Goal: Information Seeking & Learning: Learn about a topic

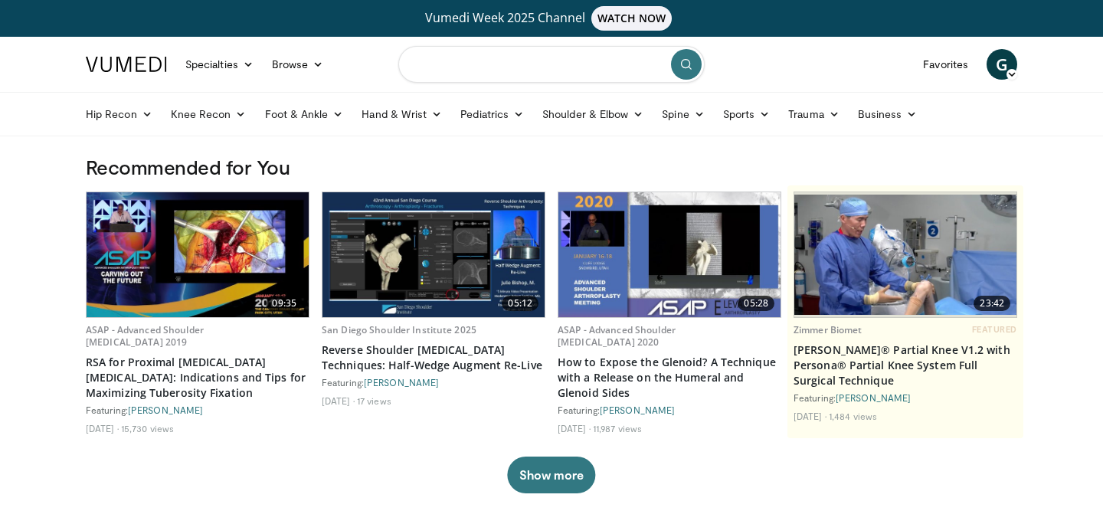
click at [444, 67] on input "Search topics, interventions" at bounding box center [551, 64] width 306 height 37
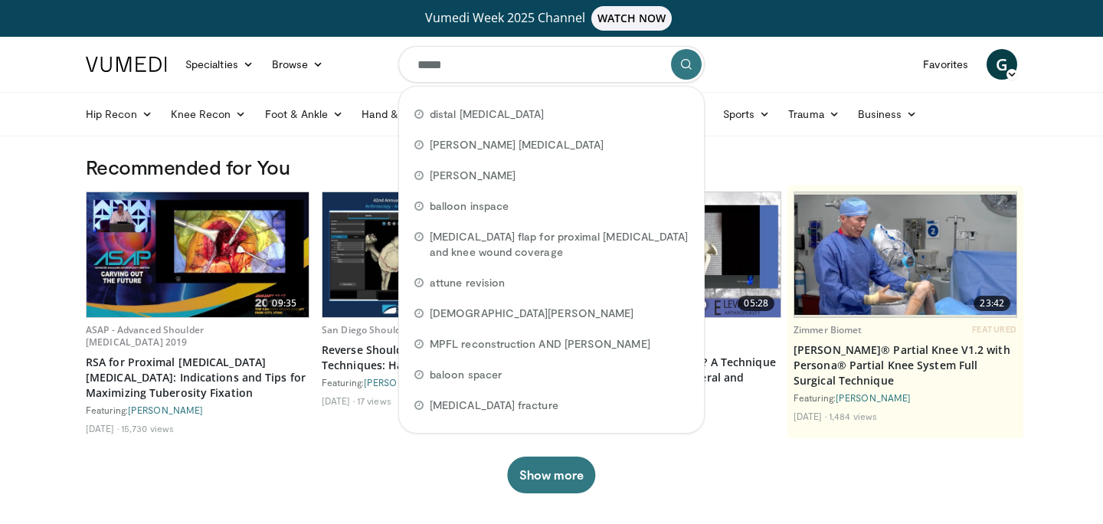
type input "******"
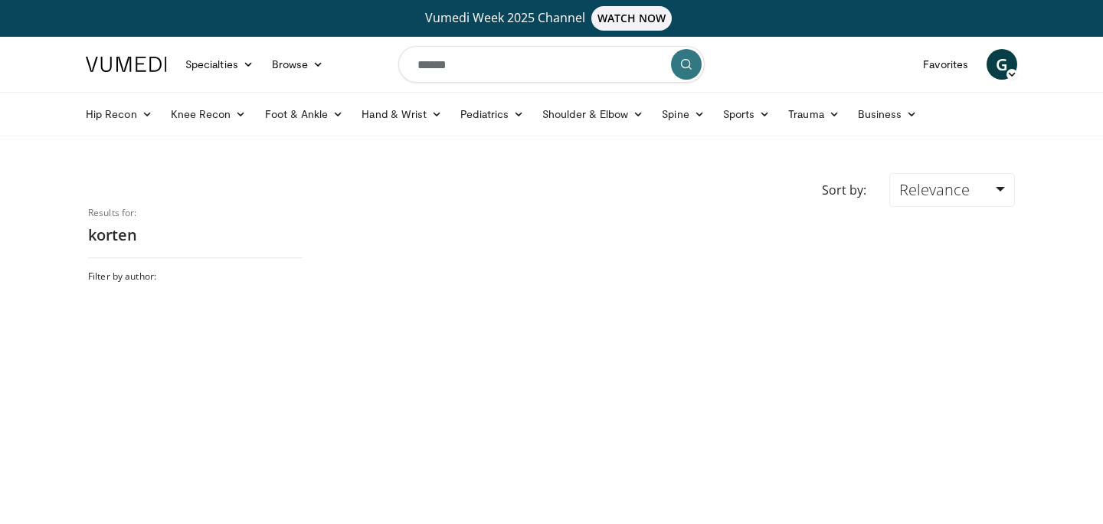
click at [489, 63] on input "******" at bounding box center [551, 64] width 306 height 37
type input "*"
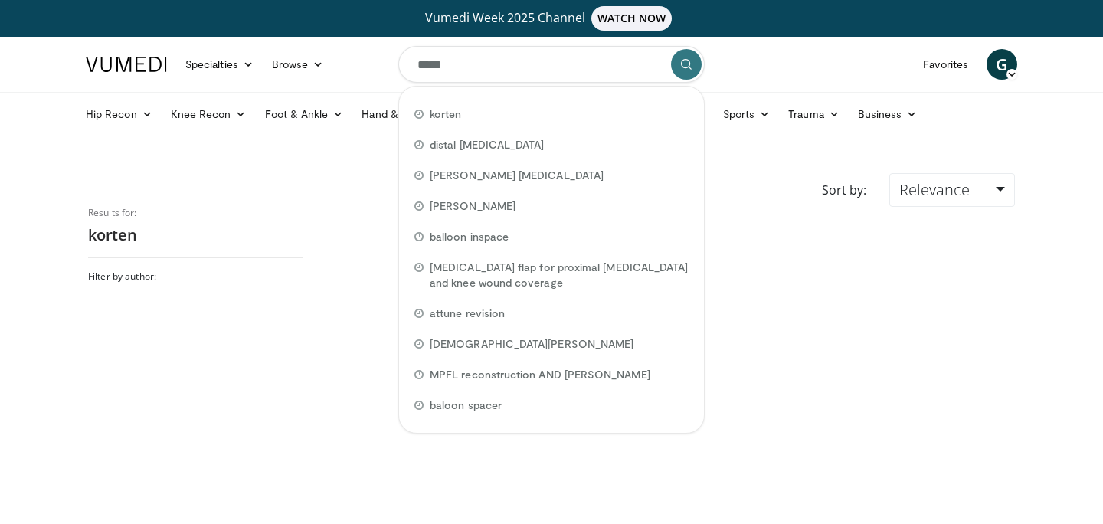
type input "******"
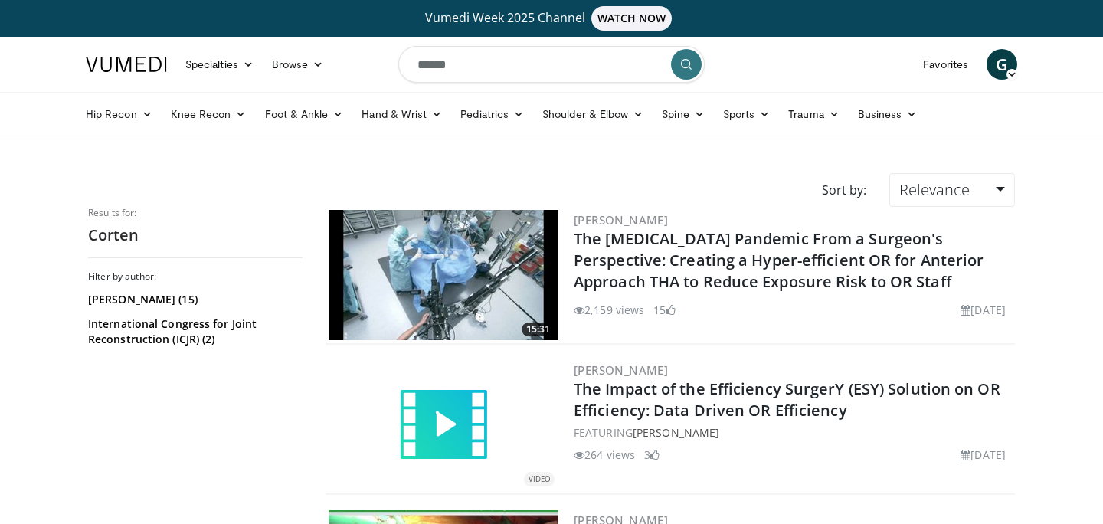
scroll to position [11, 0]
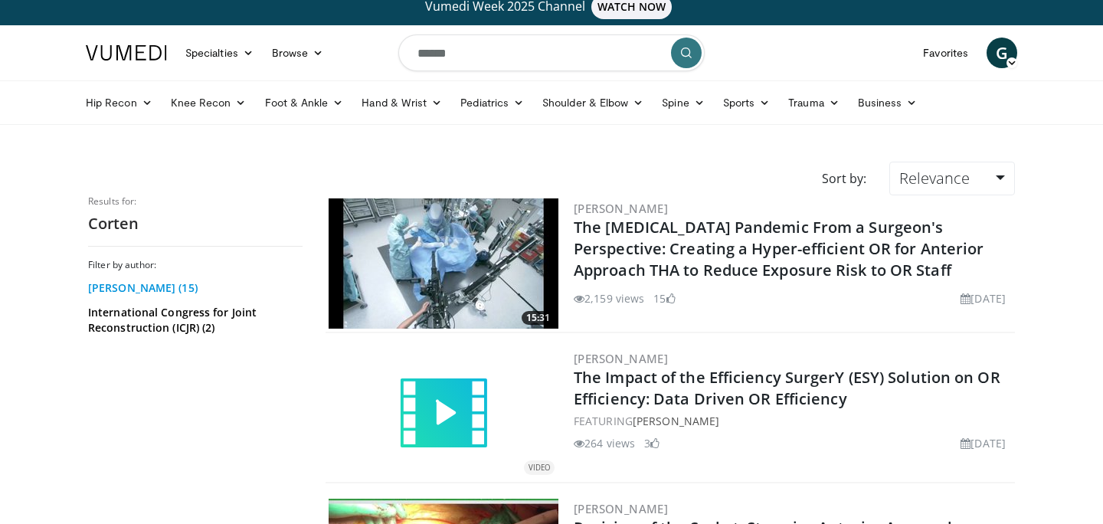
click at [145, 287] on link "[PERSON_NAME] (15)" at bounding box center [193, 287] width 211 height 15
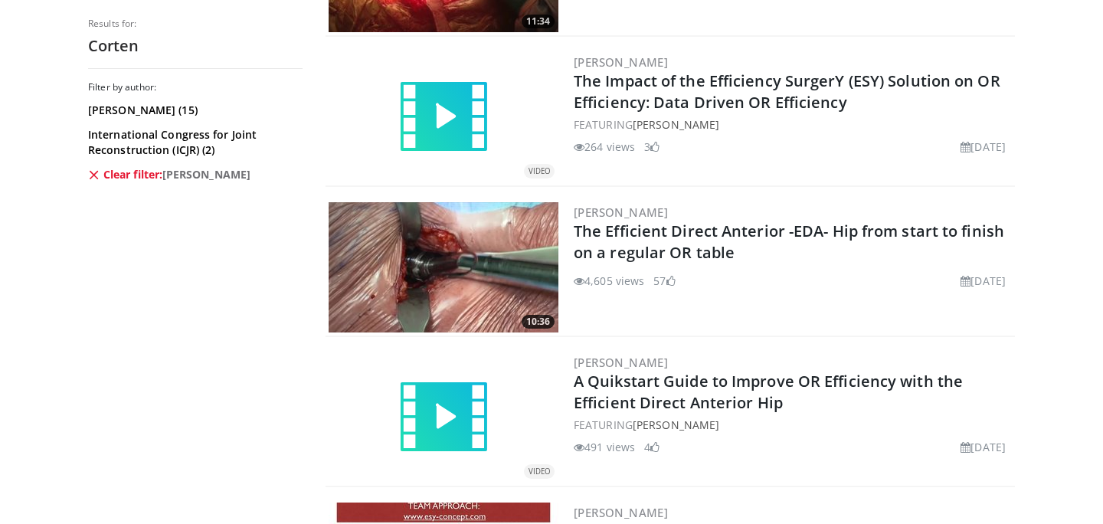
scroll to position [426, 0]
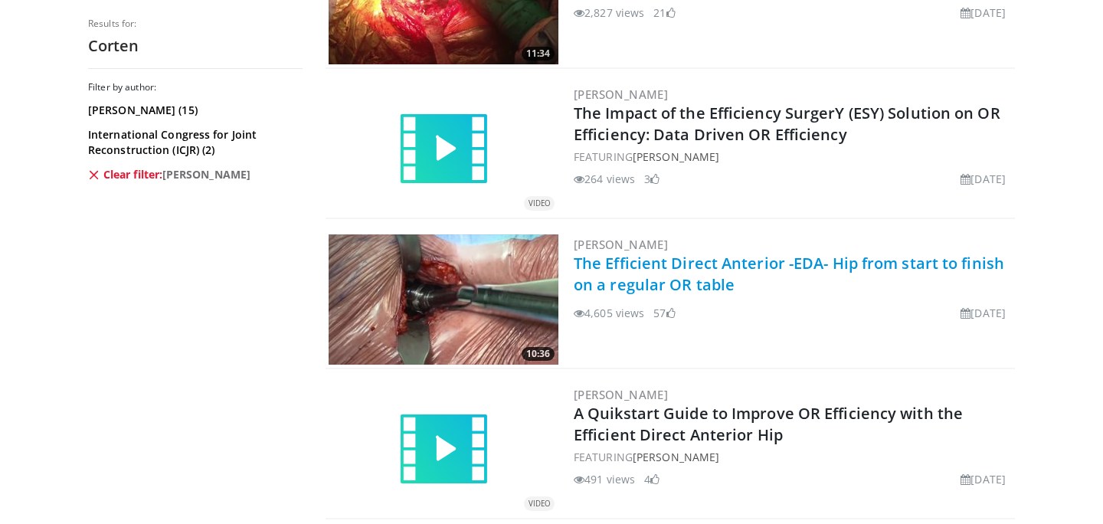
click at [665, 286] on link "The Efficient Direct Anterior -EDA- Hip from start to finish on a regular OR ta…" at bounding box center [789, 274] width 430 height 42
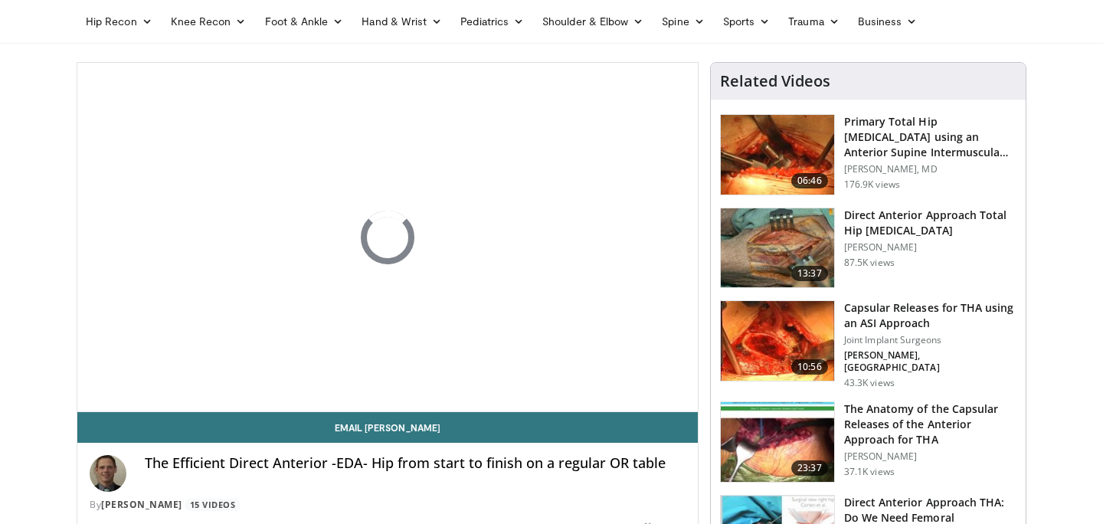
scroll to position [62, 0]
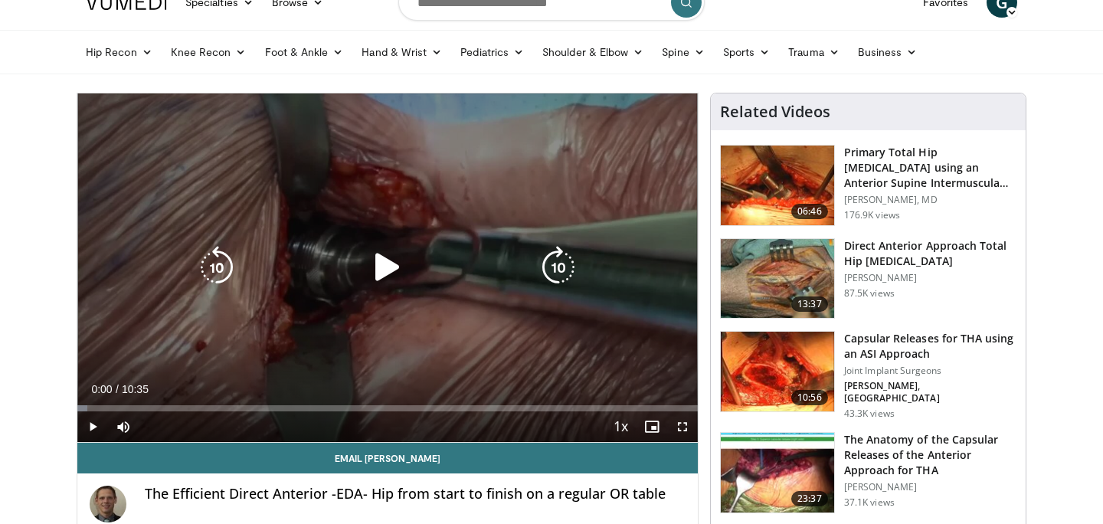
click at [353, 294] on div "10 seconds Tap to unmute" at bounding box center [387, 267] width 620 height 348
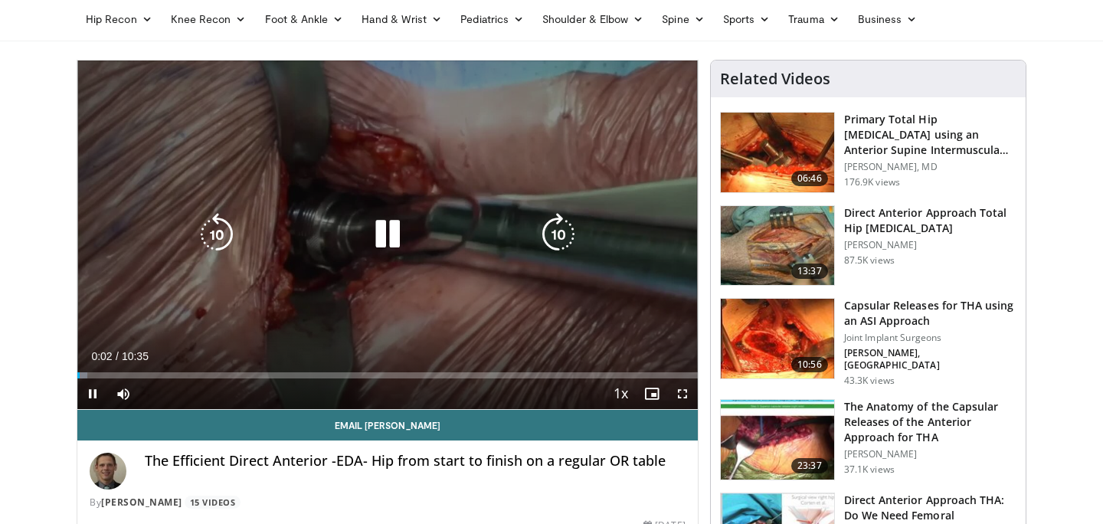
scroll to position [100, 0]
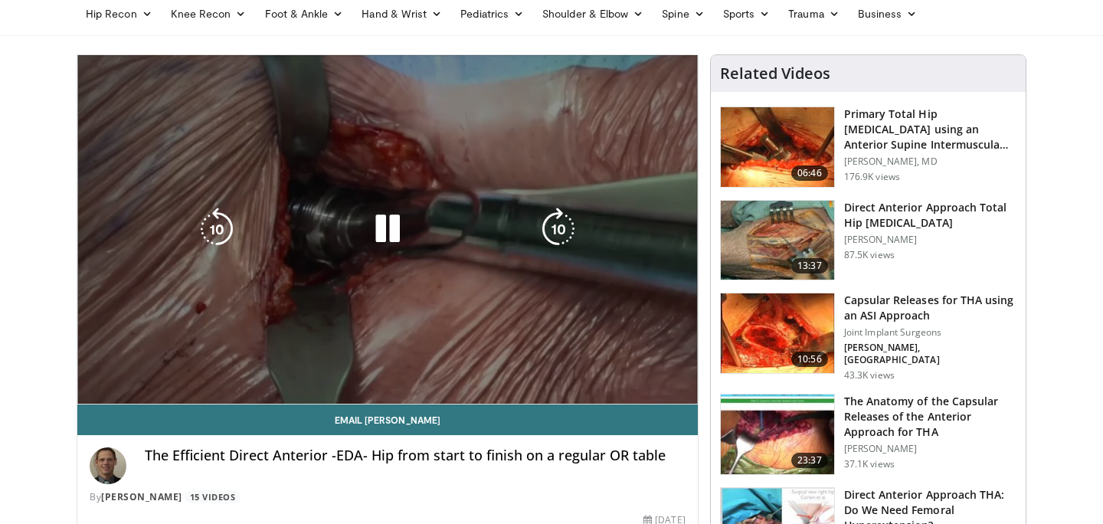
click at [452, 245] on div "10 seconds Tap to unmute" at bounding box center [387, 229] width 620 height 348
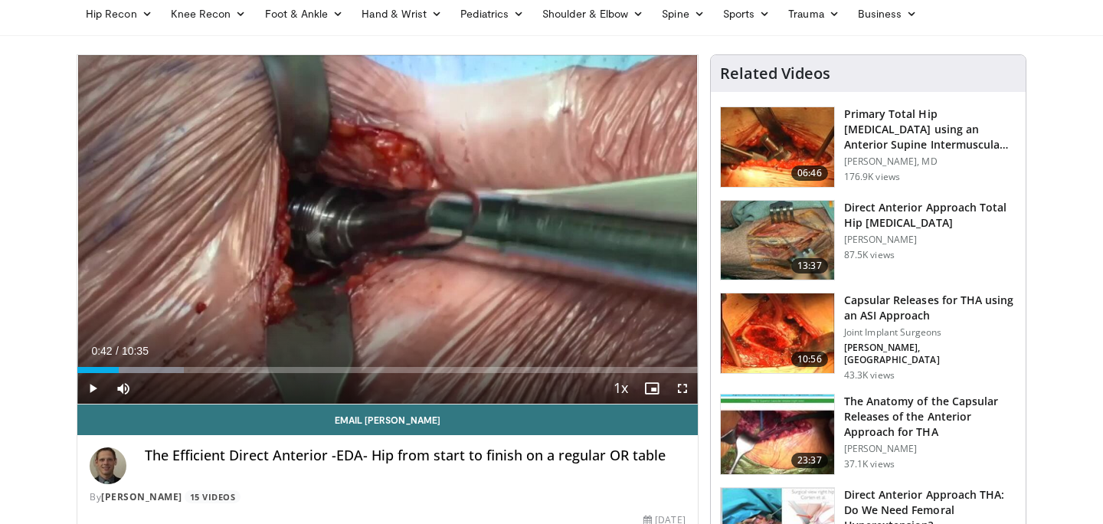
click at [452, 244] on div "10 seconds Tap to unmute" at bounding box center [387, 229] width 620 height 348
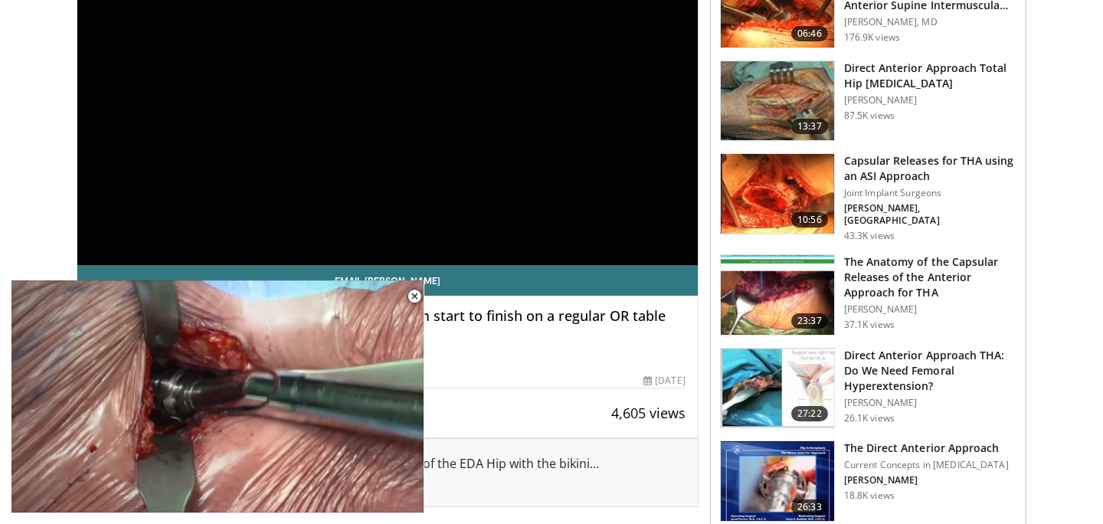
scroll to position [221, 0]
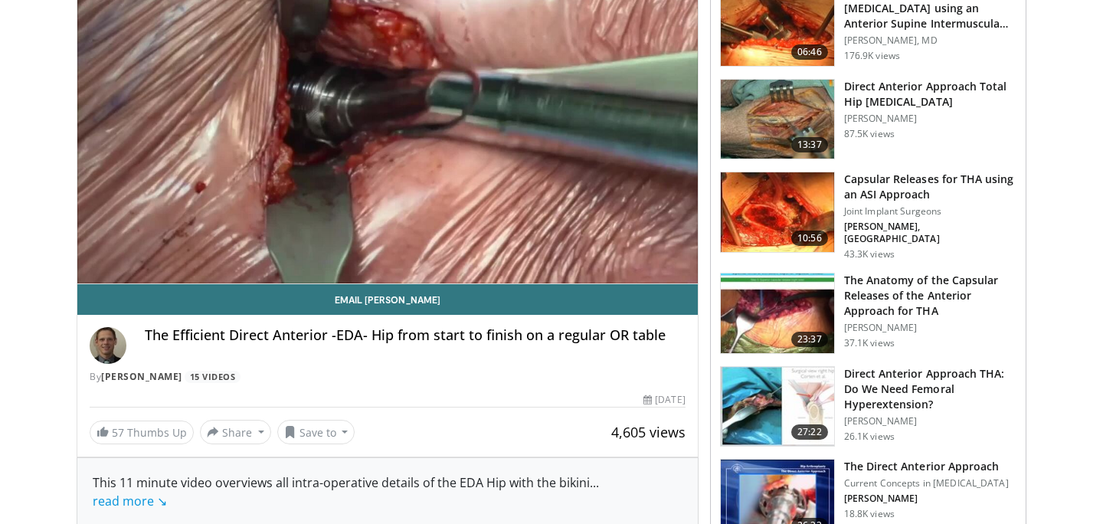
click at [901, 380] on h3 "Direct Anterior Approach THA: Do We Need Femoral Hyperextension?" at bounding box center [930, 389] width 172 height 46
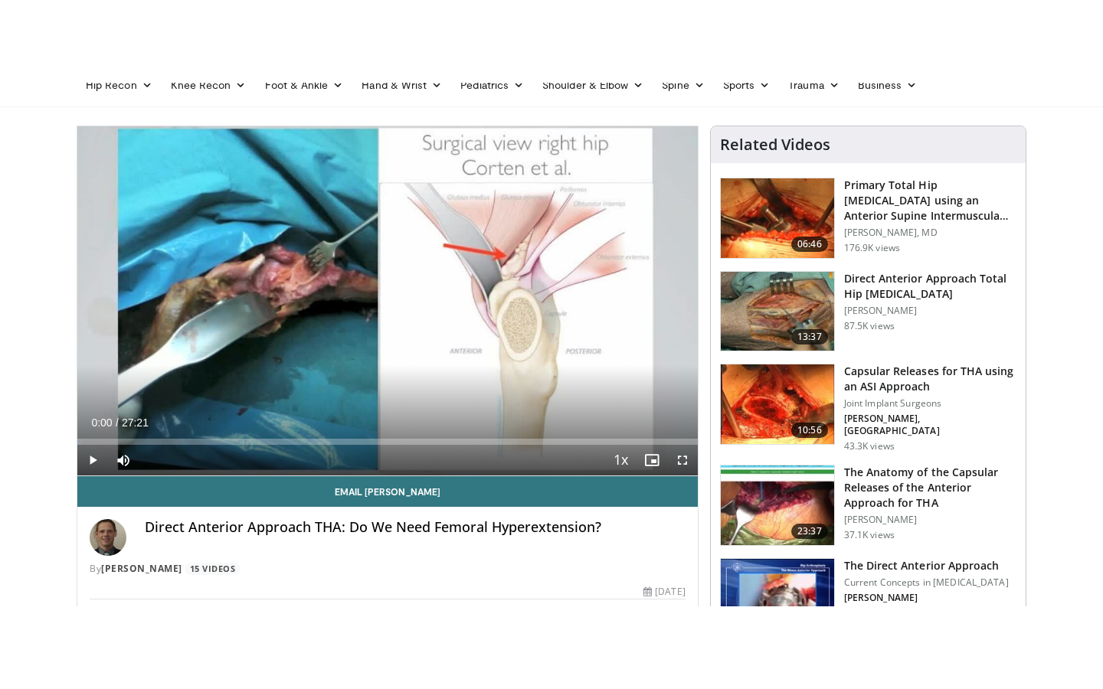
scroll to position [107, 0]
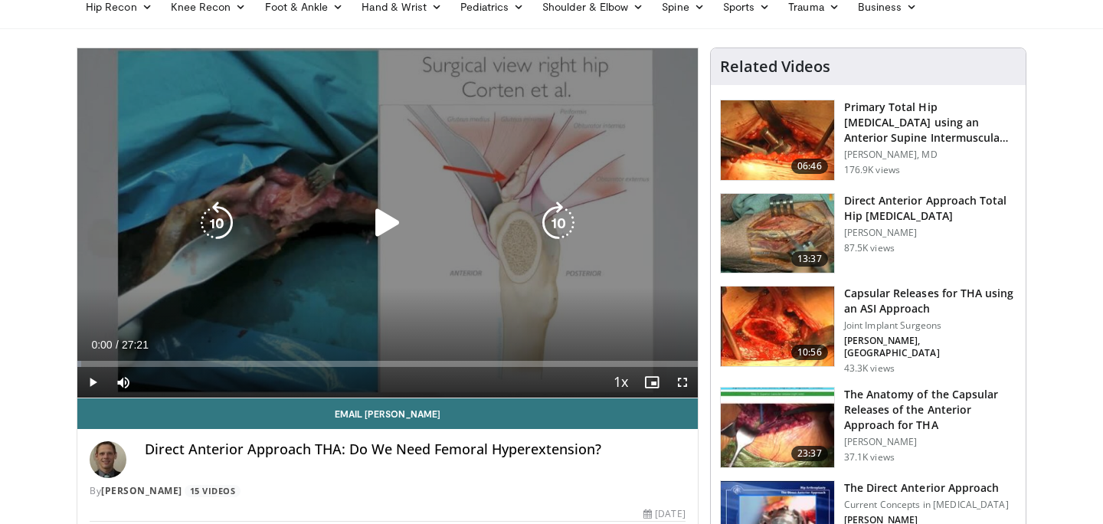
click at [368, 221] on icon "Video Player" at bounding box center [387, 222] width 43 height 43
click at [552, 223] on icon "Video Player" at bounding box center [558, 222] width 43 height 43
click at [561, 223] on icon "Video Player" at bounding box center [558, 222] width 43 height 43
click at [549, 222] on icon "Video Player" at bounding box center [558, 222] width 43 height 43
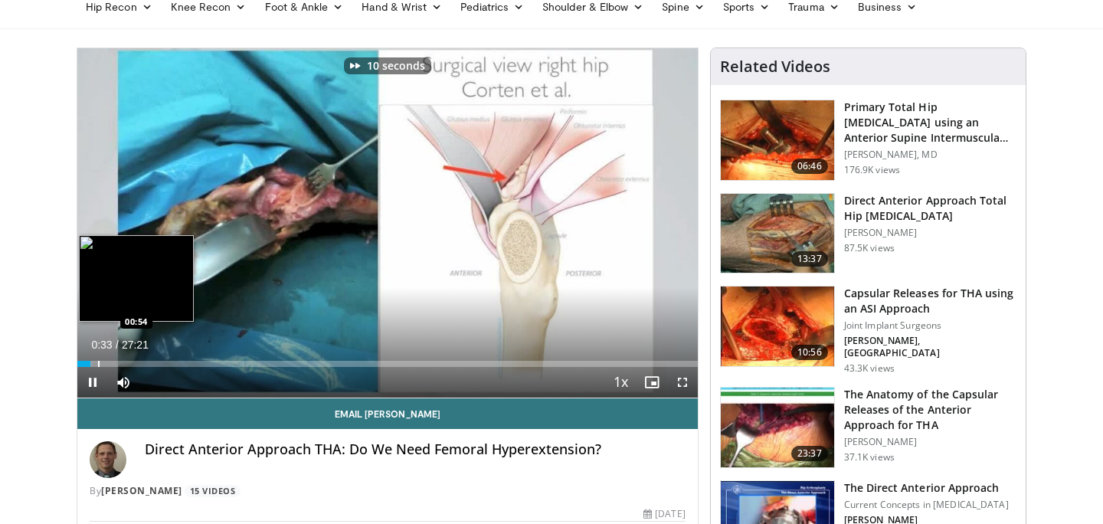
click at [98, 365] on div "Progress Bar" at bounding box center [99, 364] width 2 height 6
click at [128, 367] on div "Progress Bar" at bounding box center [129, 364] width 2 height 6
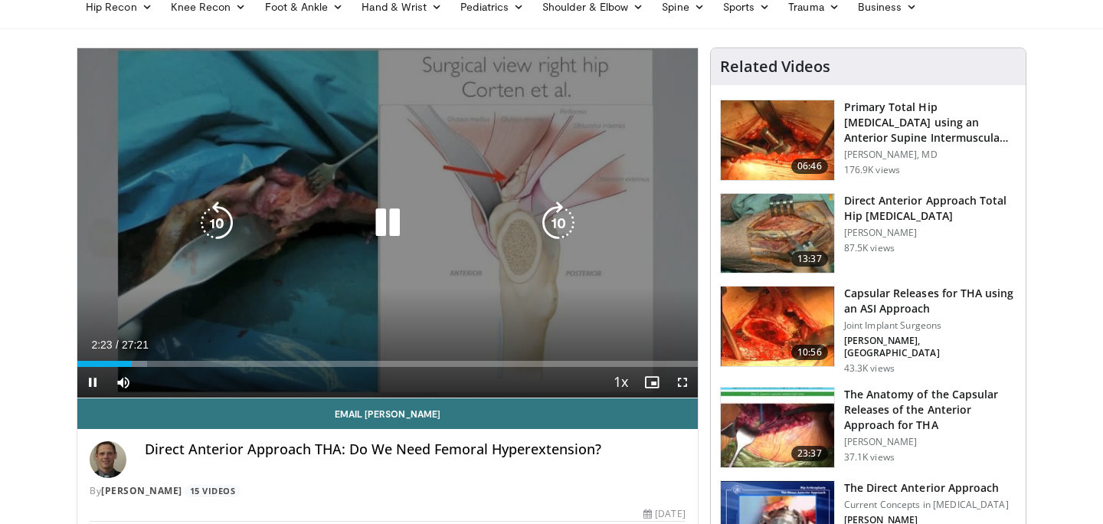
click at [559, 228] on icon "Video Player" at bounding box center [558, 222] width 43 height 43
click at [566, 218] on icon "Video Player" at bounding box center [558, 222] width 43 height 43
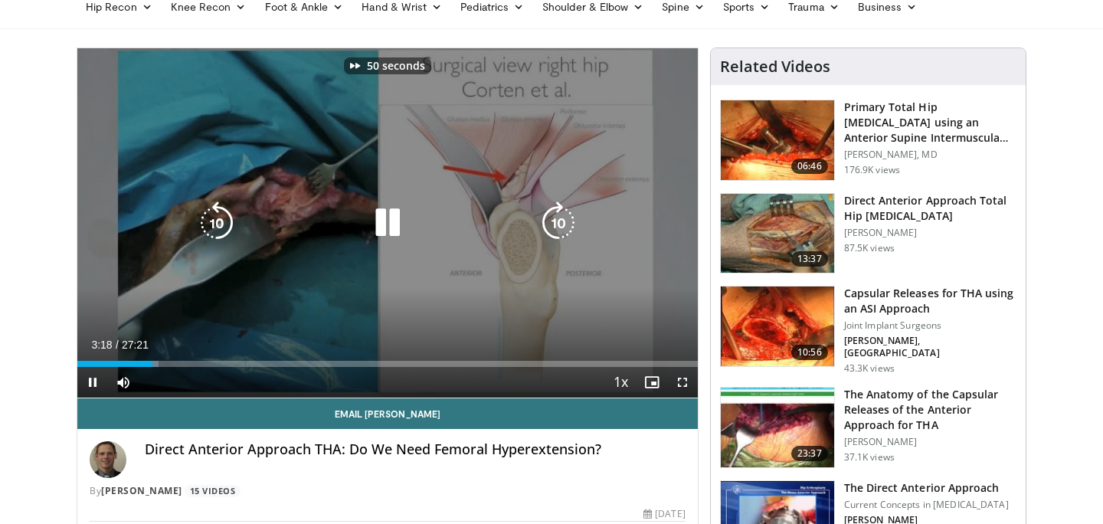
click at [566, 218] on icon "Video Player" at bounding box center [558, 222] width 43 height 43
click at [563, 223] on icon "Video Player" at bounding box center [558, 222] width 43 height 43
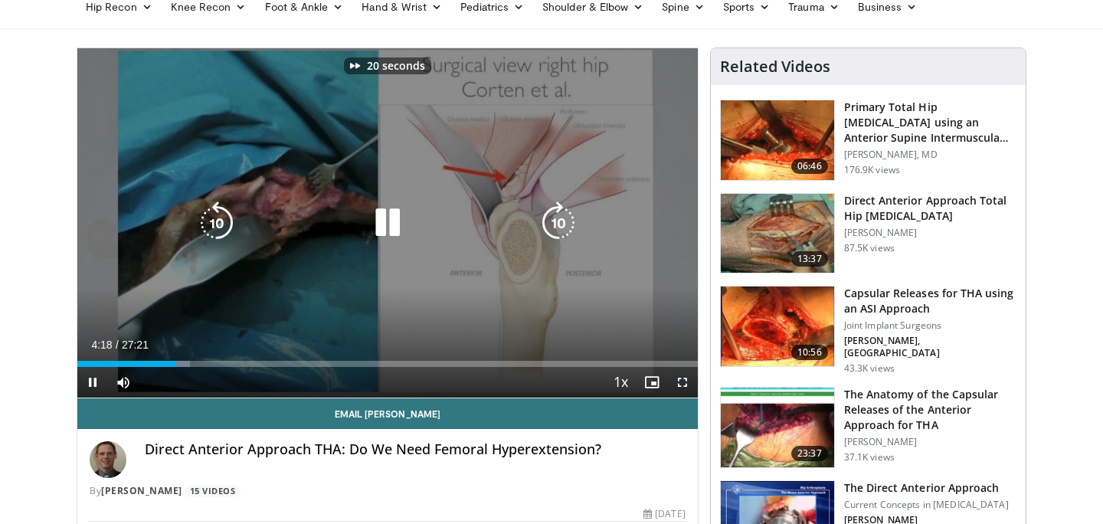
click at [563, 223] on icon "Video Player" at bounding box center [558, 222] width 43 height 43
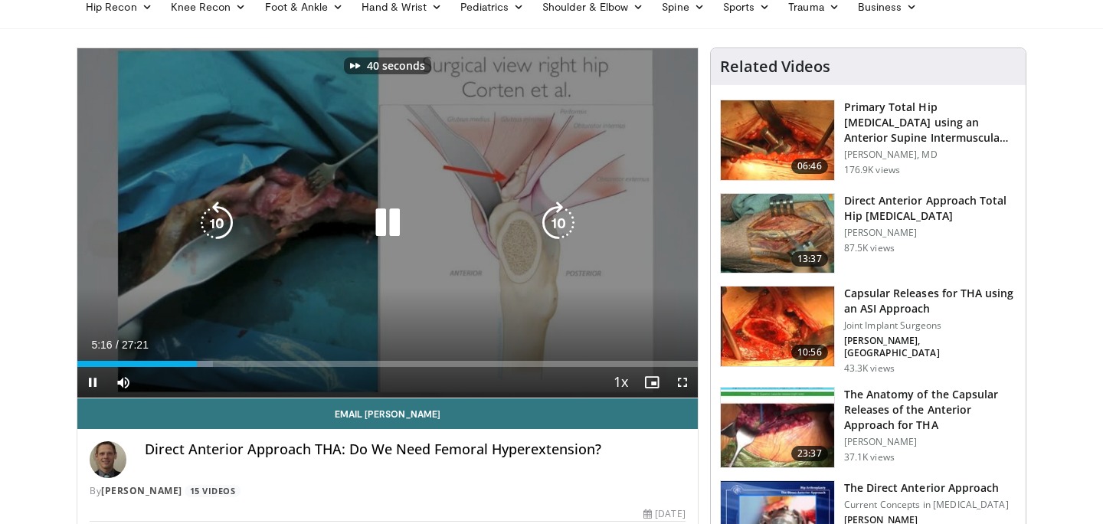
click at [563, 223] on icon "Video Player" at bounding box center [558, 222] width 43 height 43
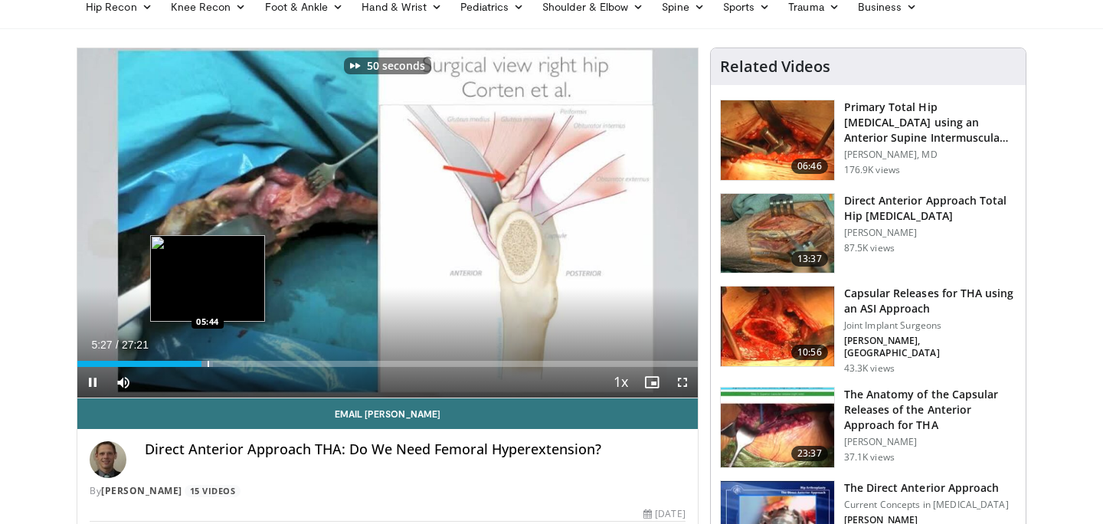
click at [208, 364] on div "Progress Bar" at bounding box center [209, 364] width 2 height 6
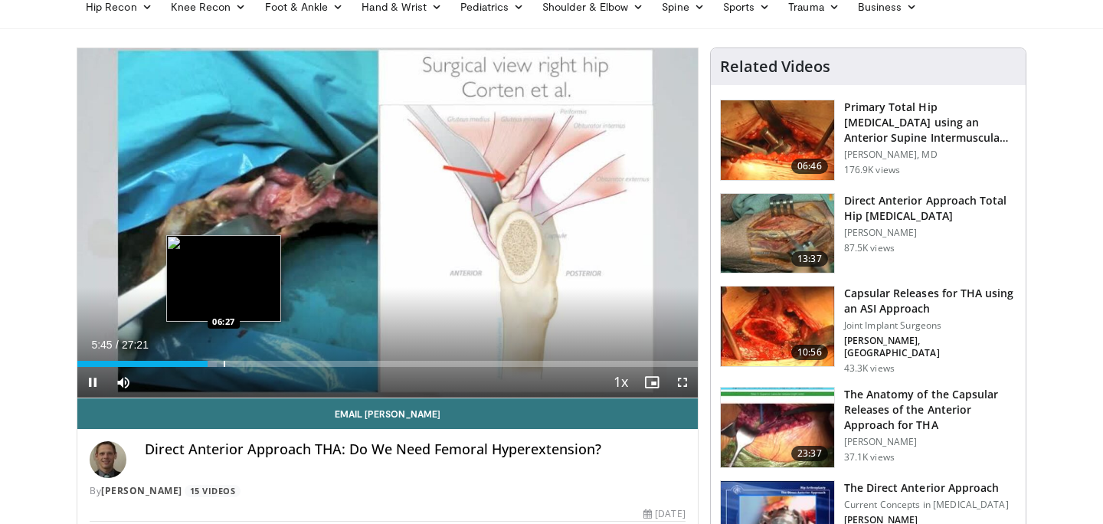
click at [225, 364] on div "Progress Bar" at bounding box center [225, 364] width 2 height 6
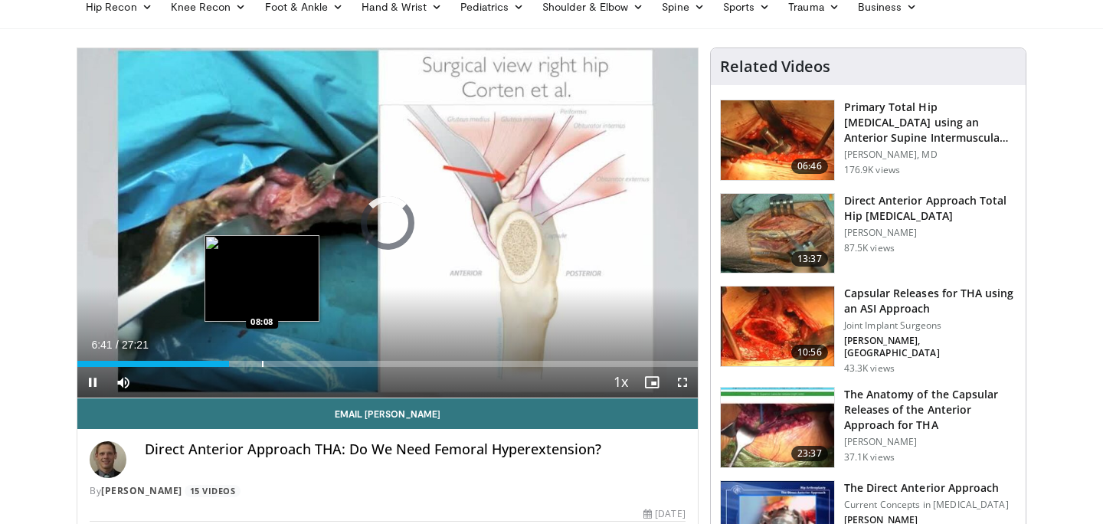
click at [262, 365] on div "Progress Bar" at bounding box center [263, 364] width 2 height 6
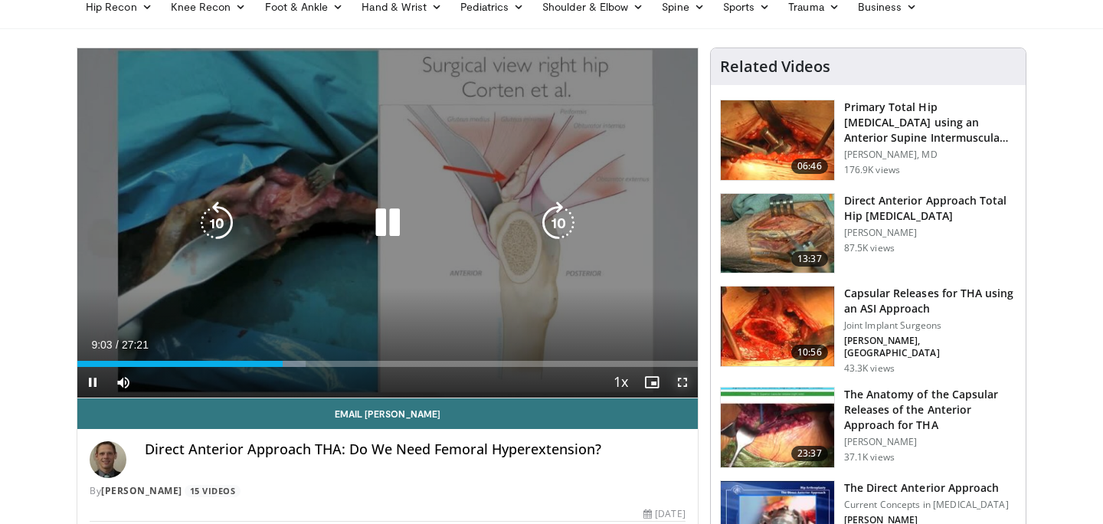
click at [681, 381] on span "Video Player" at bounding box center [682, 382] width 31 height 31
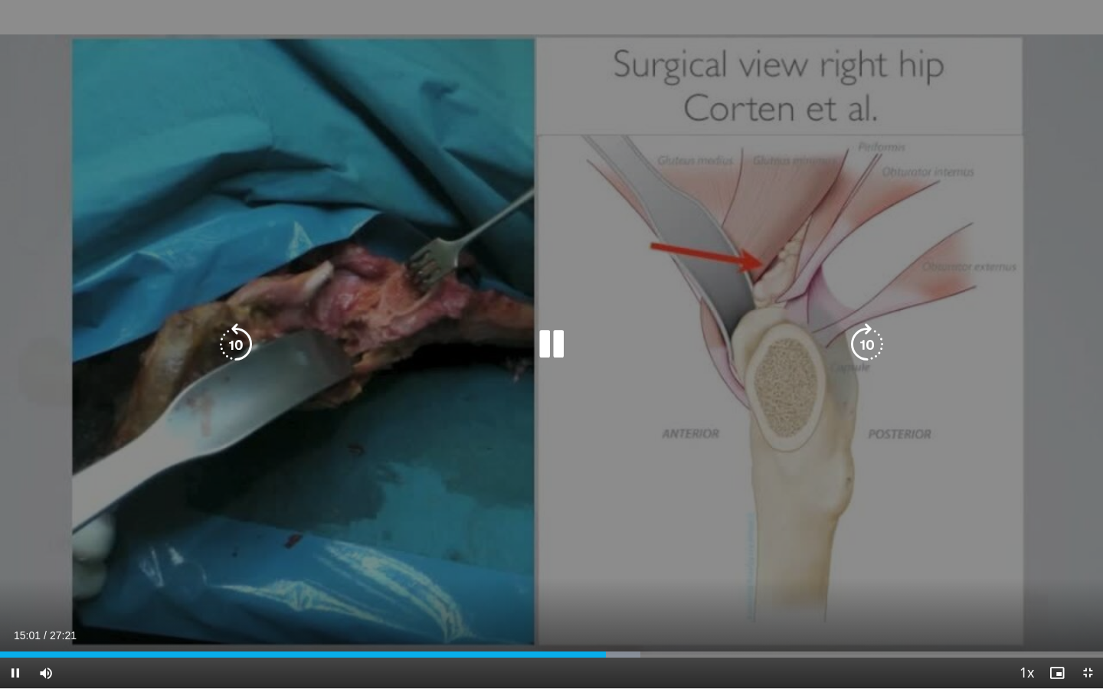
click at [690, 335] on div "Video Player" at bounding box center [552, 344] width 662 height 31
click at [538, 340] on icon "Video Player" at bounding box center [551, 344] width 43 height 43
